Goal: Obtain resource: Obtain resource

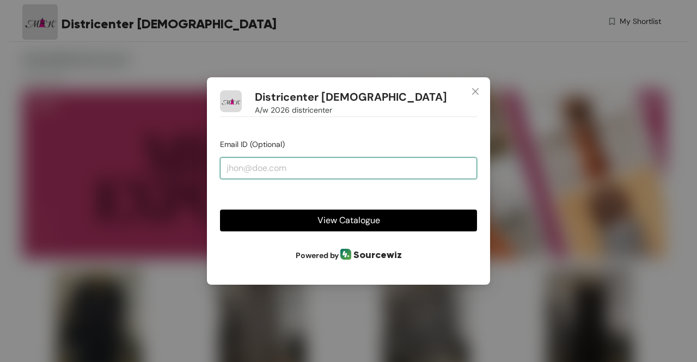
click at [248, 167] on input "email" at bounding box center [348, 168] width 257 height 22
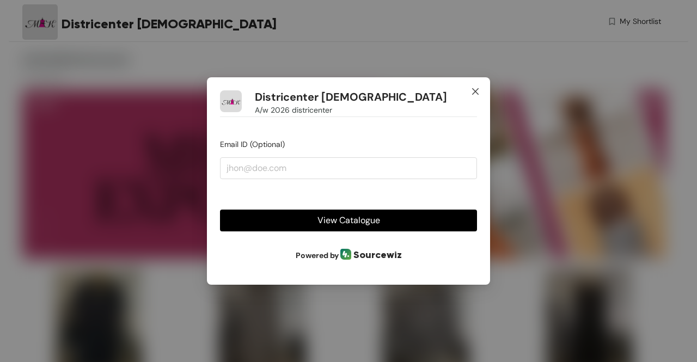
click at [474, 93] on icon "close" at bounding box center [475, 91] width 9 height 9
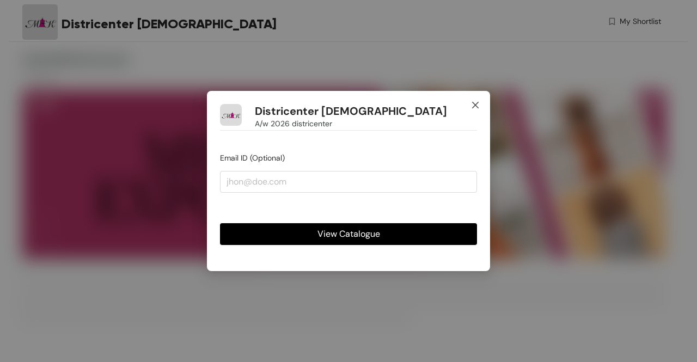
click at [471, 102] on icon "close" at bounding box center [475, 105] width 9 height 9
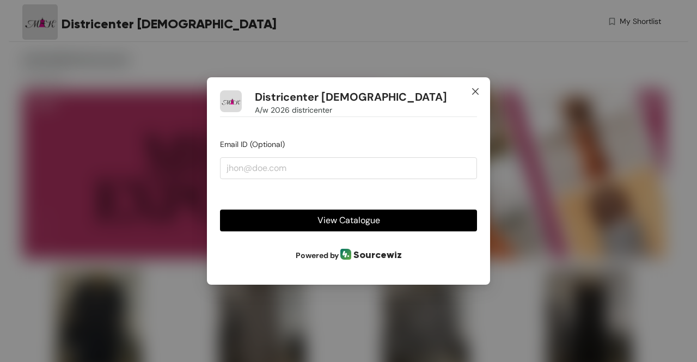
click at [476, 92] on icon "close" at bounding box center [475, 91] width 9 height 9
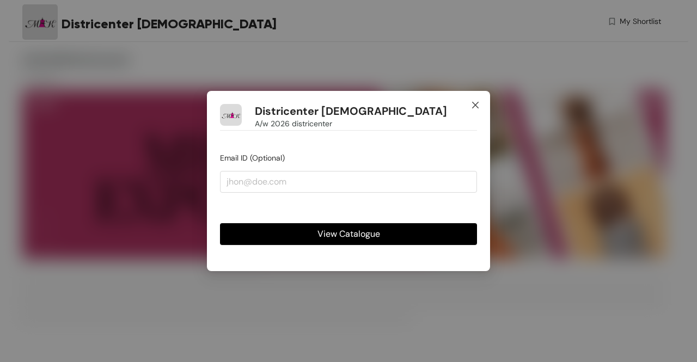
click at [476, 106] on icon "close" at bounding box center [475, 105] width 7 height 7
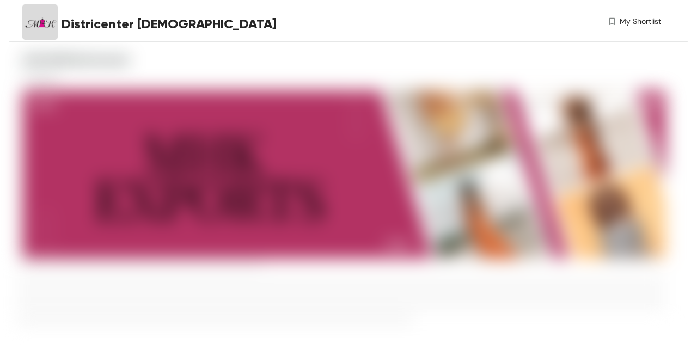
click at [516, 136] on img at bounding box center [343, 174] width 643 height 168
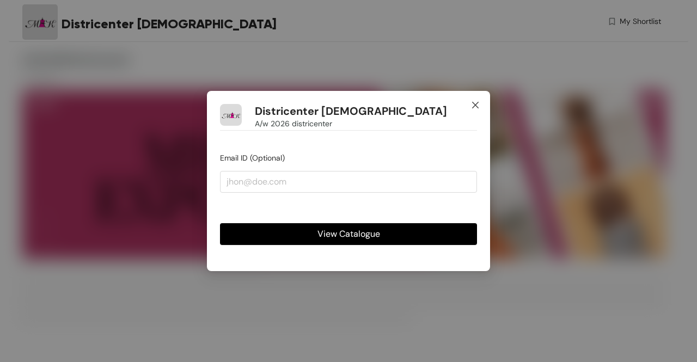
click at [474, 105] on icon "close" at bounding box center [475, 105] width 7 height 7
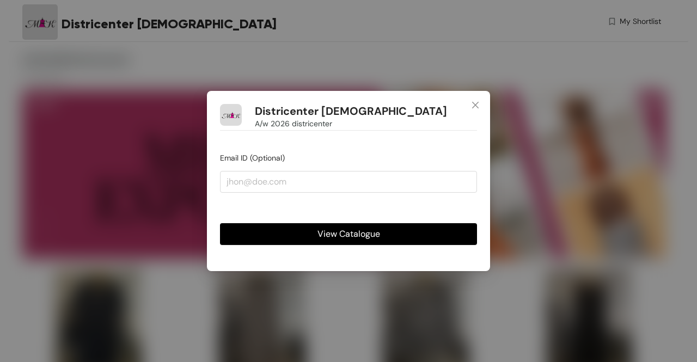
click at [330, 233] on span "View Catalogue" at bounding box center [348, 234] width 63 height 14
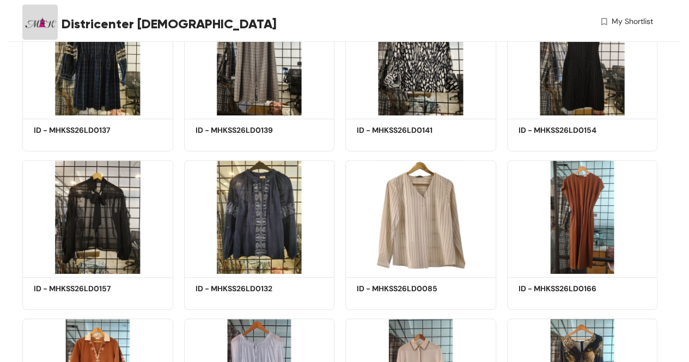
scroll to position [171, 0]
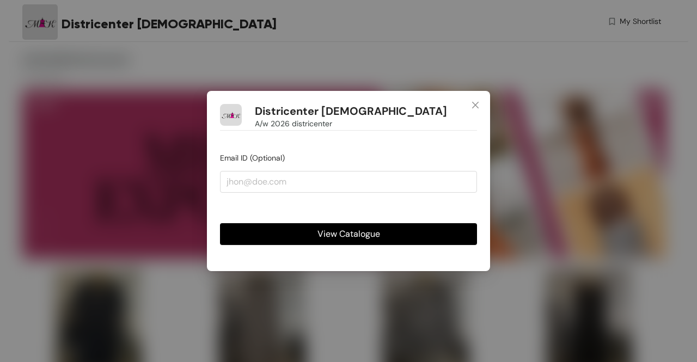
click at [349, 232] on span "View Catalogue" at bounding box center [348, 234] width 63 height 14
